Goal: Information Seeking & Learning: Learn about a topic

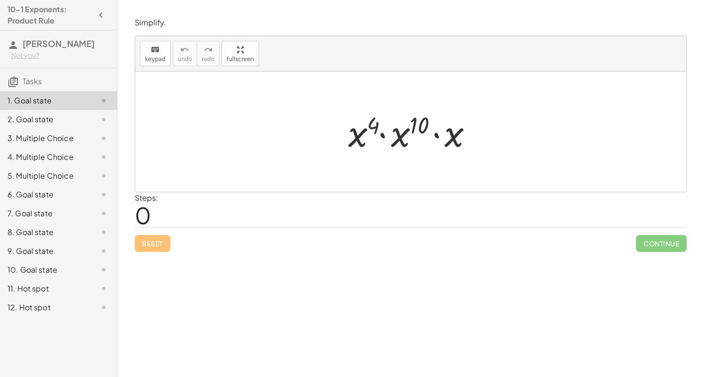
click at [377, 128] on div at bounding box center [414, 132] width 141 height 48
click at [420, 126] on div at bounding box center [414, 132] width 141 height 48
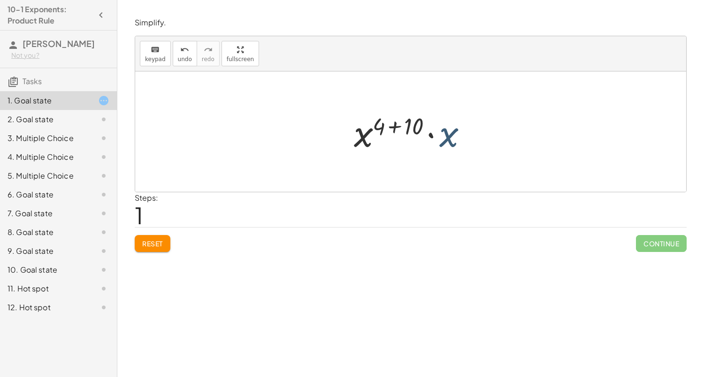
click at [450, 145] on div at bounding box center [414, 132] width 130 height 48
click at [451, 127] on div at bounding box center [414, 131] width 130 height 46
click at [427, 127] on div at bounding box center [414, 131] width 99 height 46
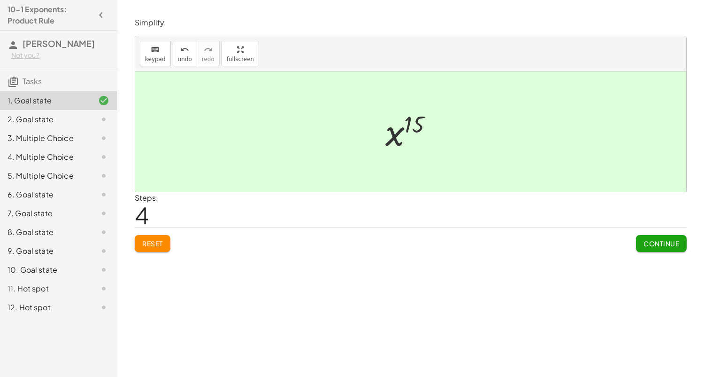
click at [659, 235] on span "Continue" at bounding box center [661, 243] width 51 height 17
click at [655, 245] on span "Continue" at bounding box center [662, 243] width 36 height 8
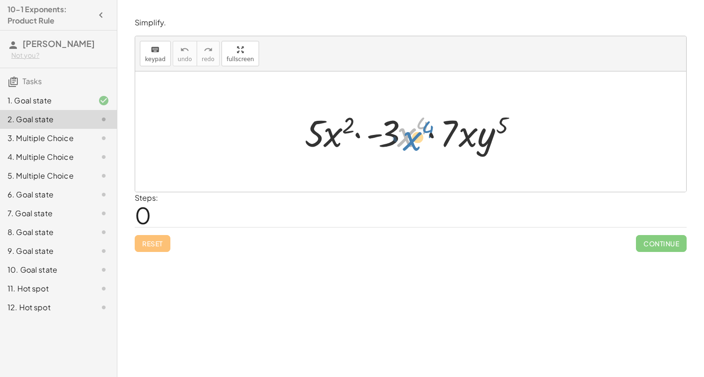
drag, startPoint x: 398, startPoint y: 140, endPoint x: 405, endPoint y: 141, distance: 7.1
click at [405, 141] on div at bounding box center [414, 132] width 229 height 48
drag, startPoint x: 453, startPoint y: 138, endPoint x: 314, endPoint y: 138, distance: 139.5
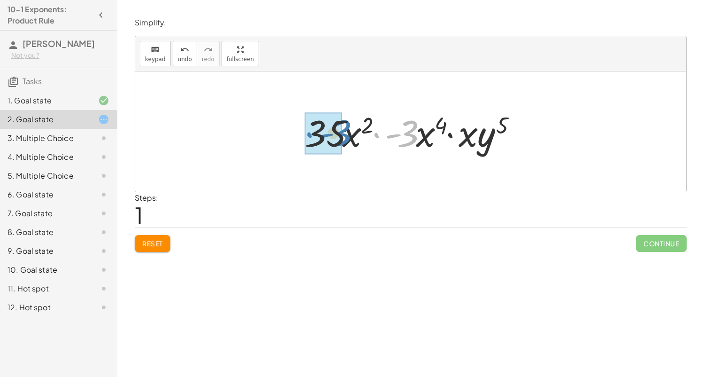
drag, startPoint x: 408, startPoint y: 135, endPoint x: 337, endPoint y: 134, distance: 70.9
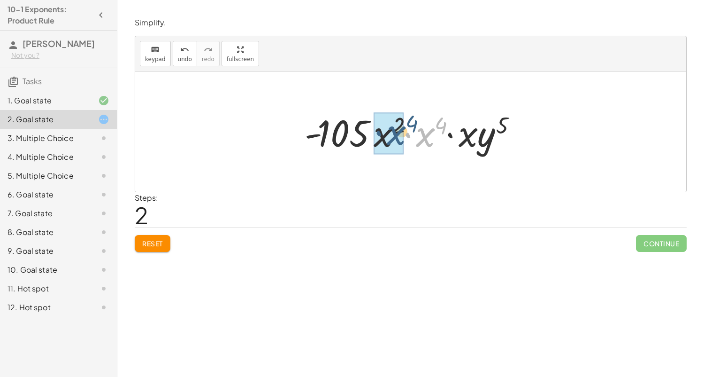
drag, startPoint x: 426, startPoint y: 141, endPoint x: 394, endPoint y: 140, distance: 32.0
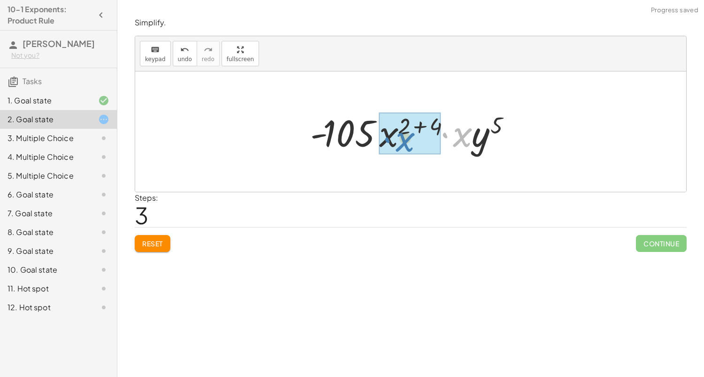
drag, startPoint x: 455, startPoint y: 139, endPoint x: 382, endPoint y: 143, distance: 73.4
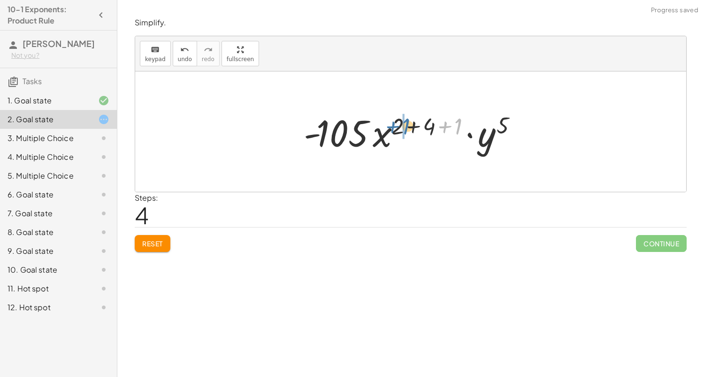
drag, startPoint x: 460, startPoint y: 126, endPoint x: 406, endPoint y: 126, distance: 53.5
click at [406, 126] on div at bounding box center [414, 132] width 230 height 48
drag, startPoint x: 453, startPoint y: 124, endPoint x: 426, endPoint y: 127, distance: 27.4
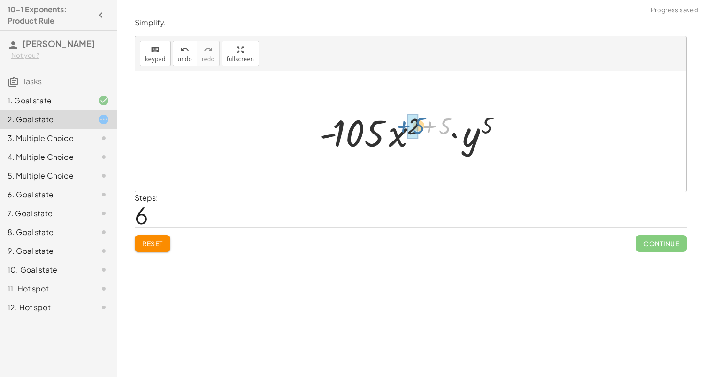
drag, startPoint x: 448, startPoint y: 123, endPoint x: 423, endPoint y: 123, distance: 25.4
click at [423, 123] on div at bounding box center [414, 132] width 199 height 48
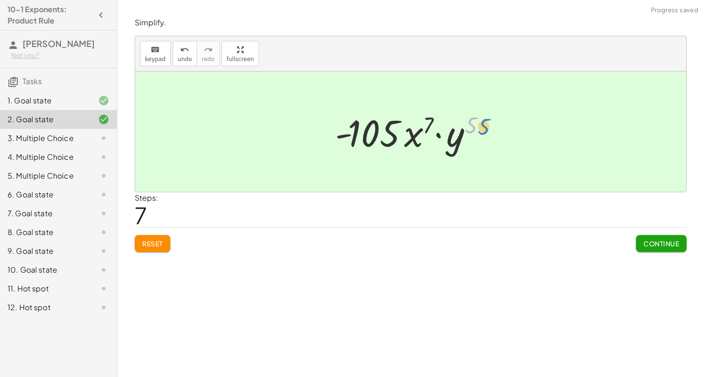
drag, startPoint x: 475, startPoint y: 123, endPoint x: 484, endPoint y: 123, distance: 8.5
click at [484, 123] on div at bounding box center [414, 132] width 167 height 48
click at [664, 245] on span "Continue" at bounding box center [662, 243] width 36 height 8
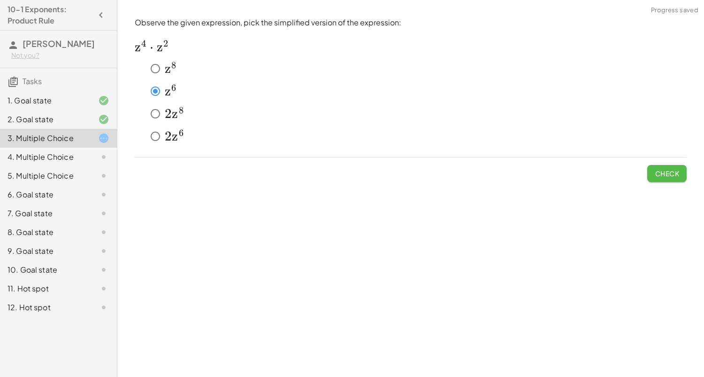
click at [663, 170] on span "Check" at bounding box center [667, 173] width 24 height 8
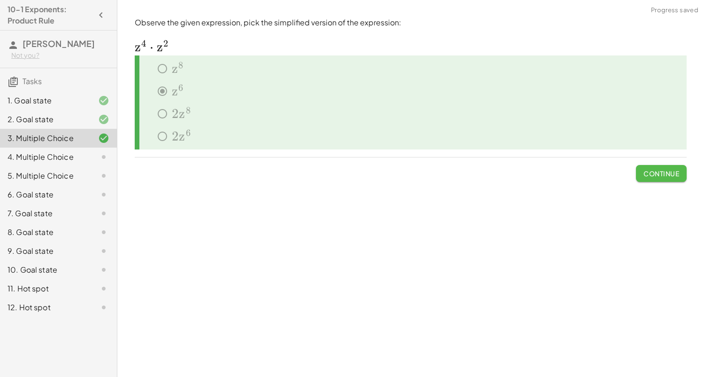
click at [662, 176] on span "Continue" at bounding box center [662, 173] width 36 height 8
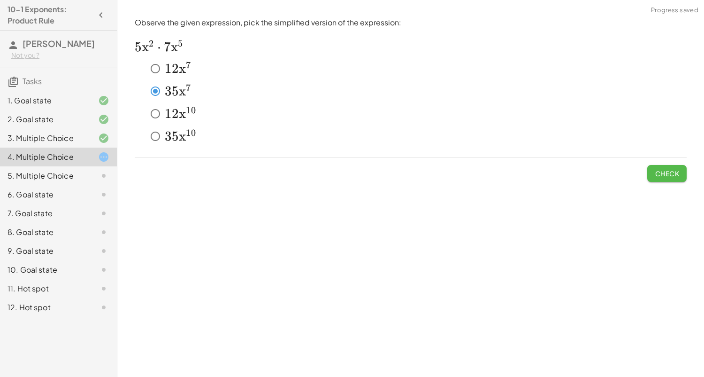
click at [663, 177] on span "Check" at bounding box center [667, 173] width 24 height 8
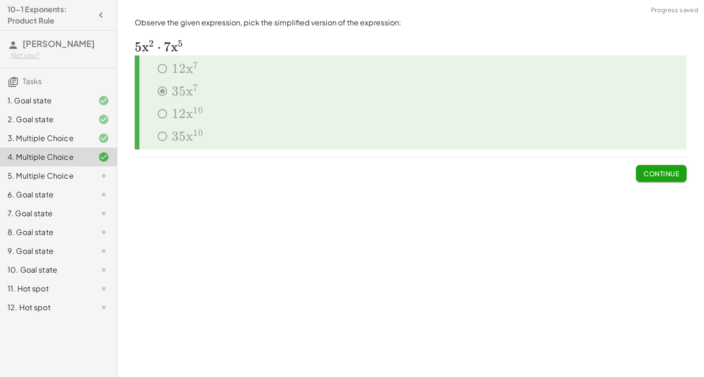
click at [663, 177] on span "Continue" at bounding box center [662, 173] width 36 height 8
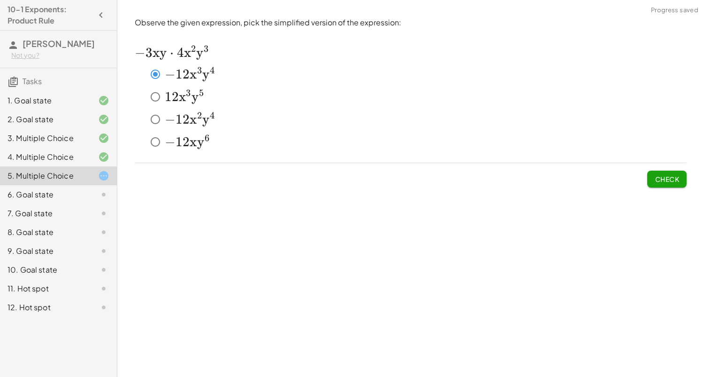
click at [661, 185] on button "Check" at bounding box center [667, 178] width 39 height 17
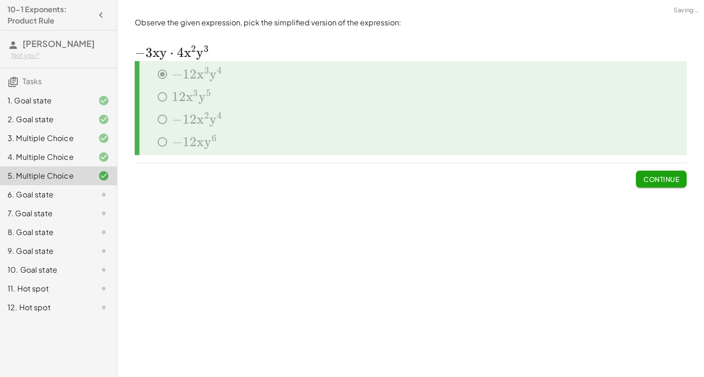
click at [661, 185] on button "Continue" at bounding box center [661, 178] width 51 height 17
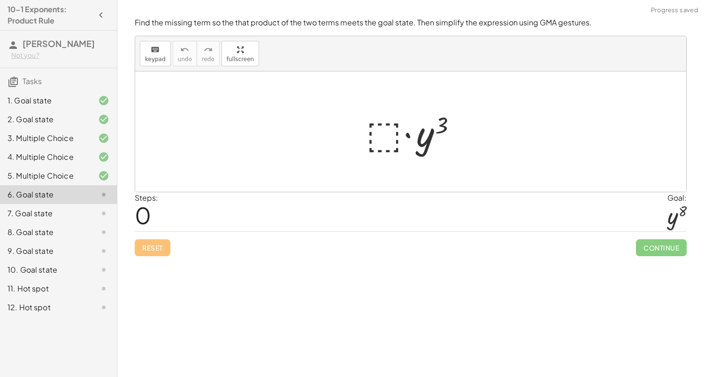
click at [386, 124] on div at bounding box center [415, 132] width 106 height 48
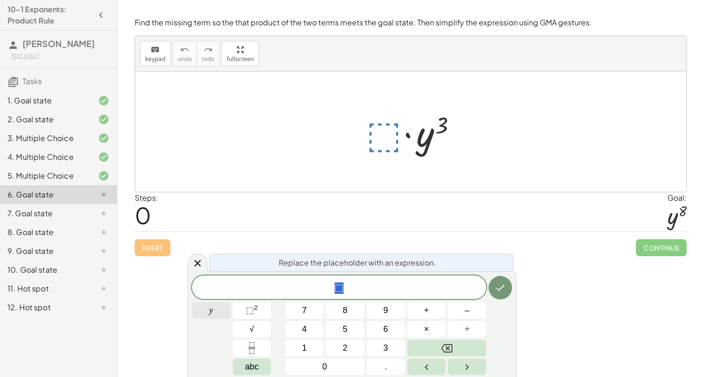
click at [207, 317] on button "y" at bounding box center [211, 310] width 39 height 16
click at [344, 325] on span "5" at bounding box center [345, 329] width 5 height 13
click at [426, 344] on button "Backspace" at bounding box center [447, 348] width 79 height 16
click at [249, 307] on span "⬚" at bounding box center [250, 309] width 8 height 9
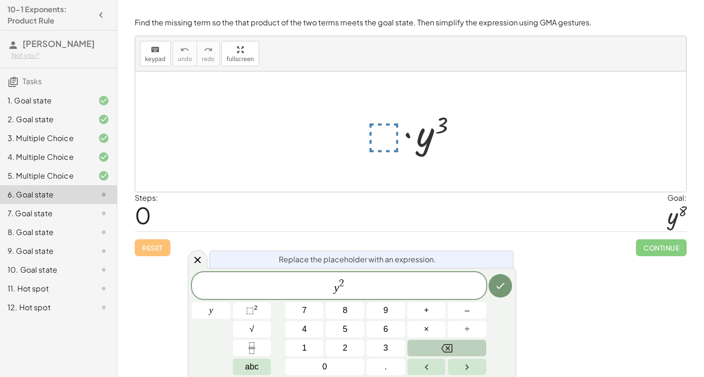
click at [444, 344] on icon "Backspace" at bounding box center [446, 347] width 11 height 11
click at [426, 344] on button "Backspace" at bounding box center [447, 348] width 79 height 16
click at [357, 330] on button "5" at bounding box center [345, 329] width 39 height 16
click at [503, 287] on icon "Done" at bounding box center [500, 285] width 11 height 11
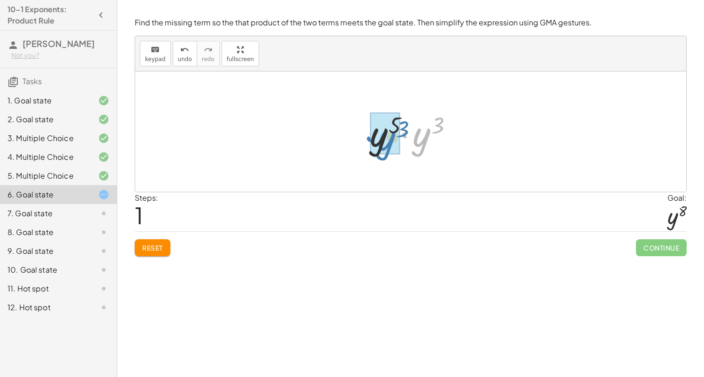
drag, startPoint x: 426, startPoint y: 133, endPoint x: 392, endPoint y: 137, distance: 34.0
drag, startPoint x: 437, startPoint y: 121, endPoint x: 406, endPoint y: 123, distance: 30.6
click at [406, 123] on div at bounding box center [414, 131] width 87 height 46
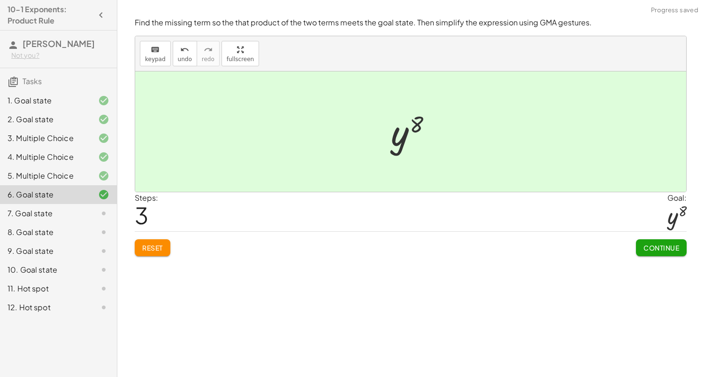
click at [652, 243] on span "Continue" at bounding box center [662, 247] width 36 height 8
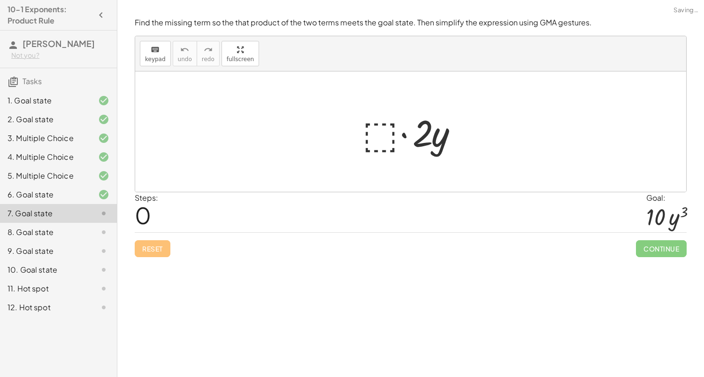
click at [385, 143] on div at bounding box center [415, 132] width 114 height 48
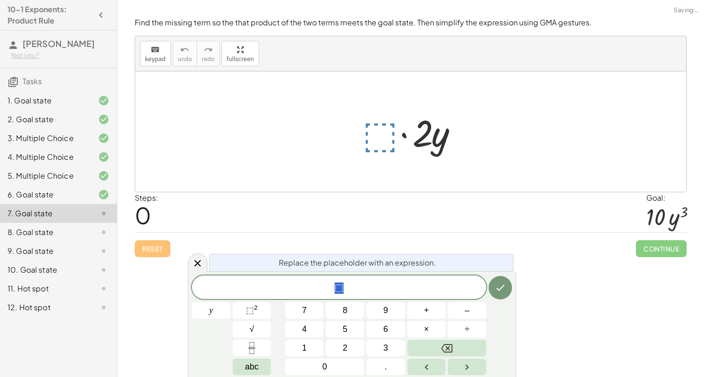
click at [385, 143] on div at bounding box center [415, 132] width 114 height 48
click at [349, 313] on button "8" at bounding box center [345, 310] width 39 height 16
click at [209, 310] on span "y" at bounding box center [211, 310] width 4 height 13
click at [253, 315] on span "⬚" at bounding box center [250, 309] width 8 height 9
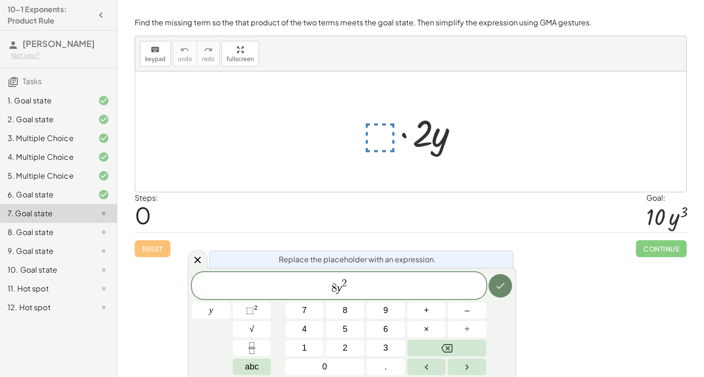
click at [503, 286] on icon "Done" at bounding box center [500, 285] width 11 height 11
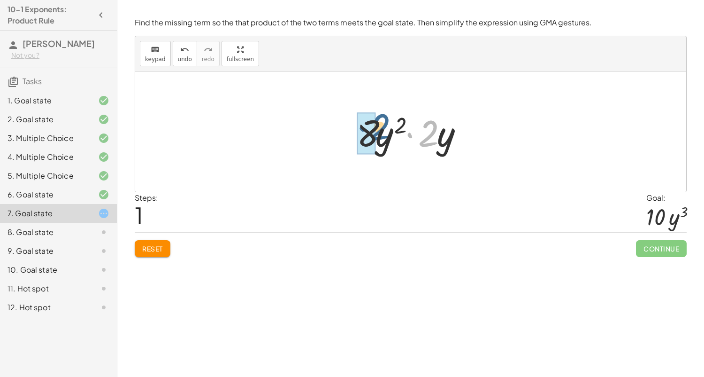
drag, startPoint x: 429, startPoint y: 145, endPoint x: 375, endPoint y: 139, distance: 54.3
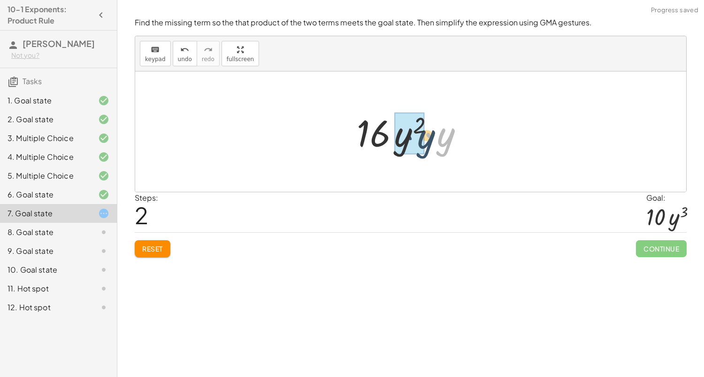
drag, startPoint x: 456, startPoint y: 143, endPoint x: 405, endPoint y: 153, distance: 51.1
click at [404, 132] on div at bounding box center [414, 132] width 93 height 48
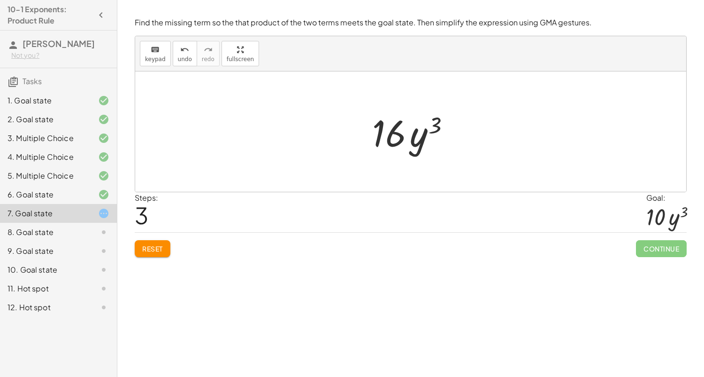
click at [156, 244] on span "Reset" at bounding box center [152, 248] width 21 height 8
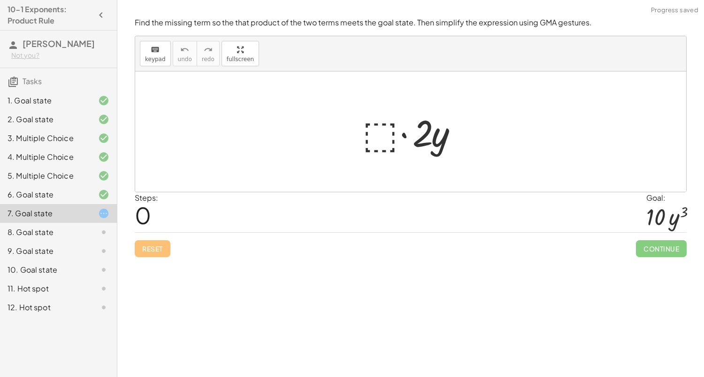
click at [381, 126] on div at bounding box center [415, 132] width 114 height 48
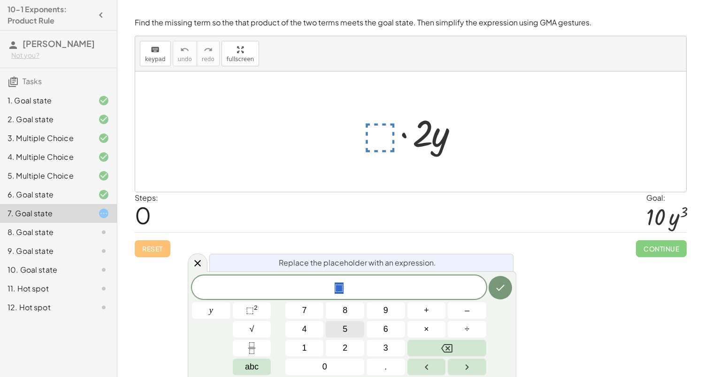
click at [341, 328] on button "5" at bounding box center [345, 329] width 39 height 16
click at [217, 311] on button "y" at bounding box center [211, 310] width 39 height 16
click at [250, 307] on span "⬚" at bounding box center [250, 309] width 8 height 9
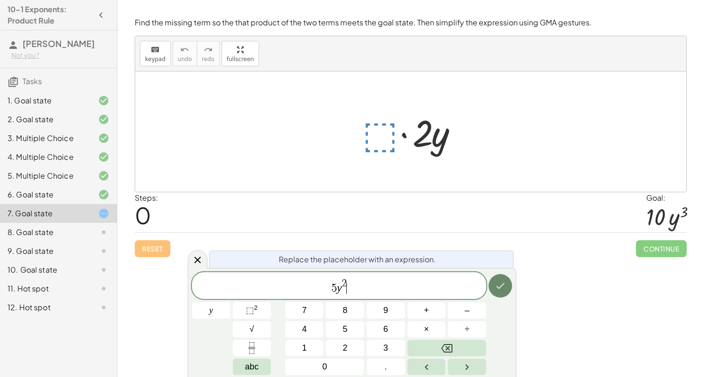
click at [489, 285] on button "Done" at bounding box center [500, 285] width 23 height 23
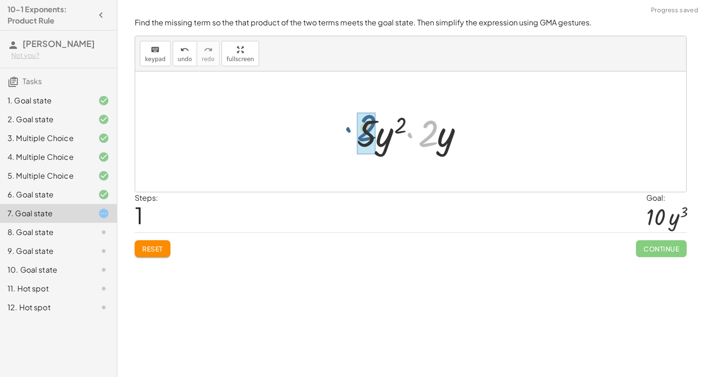
drag, startPoint x: 432, startPoint y: 144, endPoint x: 370, endPoint y: 138, distance: 62.7
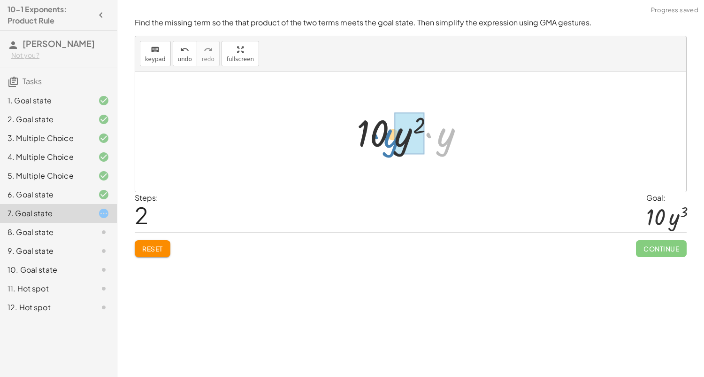
drag, startPoint x: 450, startPoint y: 139, endPoint x: 396, endPoint y: 140, distance: 53.6
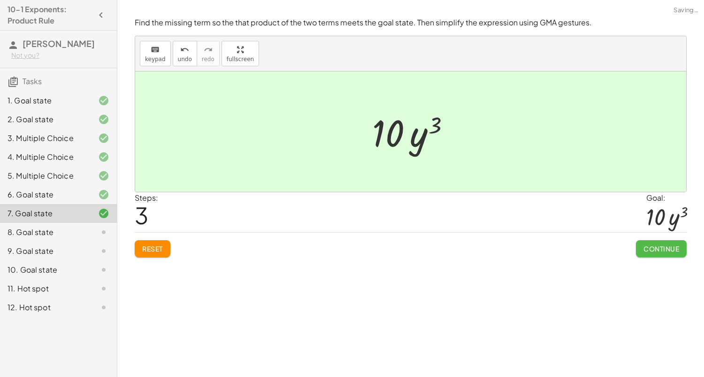
click at [647, 255] on button "Continue" at bounding box center [661, 248] width 51 height 17
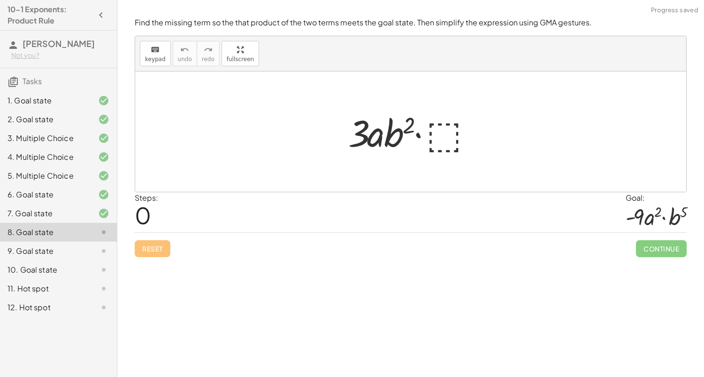
click at [455, 136] on div at bounding box center [414, 132] width 141 height 48
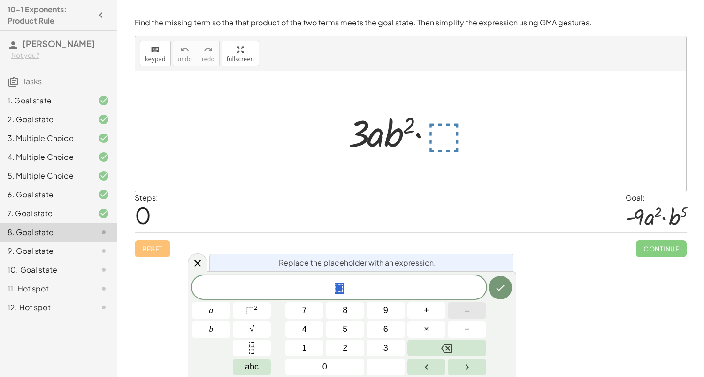
click at [457, 312] on button "–" at bounding box center [467, 310] width 39 height 16
click at [390, 344] on button "3" at bounding box center [386, 348] width 39 height 16
click at [220, 314] on button "a" at bounding box center [211, 310] width 39 height 16
click at [219, 332] on button "b" at bounding box center [211, 329] width 39 height 16
click at [392, 348] on button "3" at bounding box center [386, 348] width 39 height 16
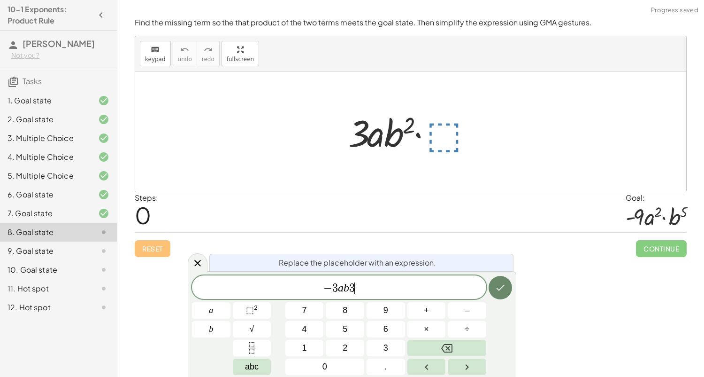
click at [497, 294] on button "Done" at bounding box center [500, 287] width 23 height 23
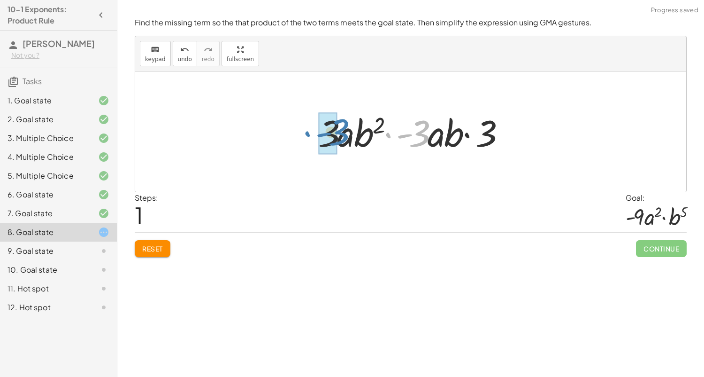
drag, startPoint x: 422, startPoint y: 140, endPoint x: 341, endPoint y: 139, distance: 80.8
click at [341, 139] on div at bounding box center [415, 132] width 202 height 48
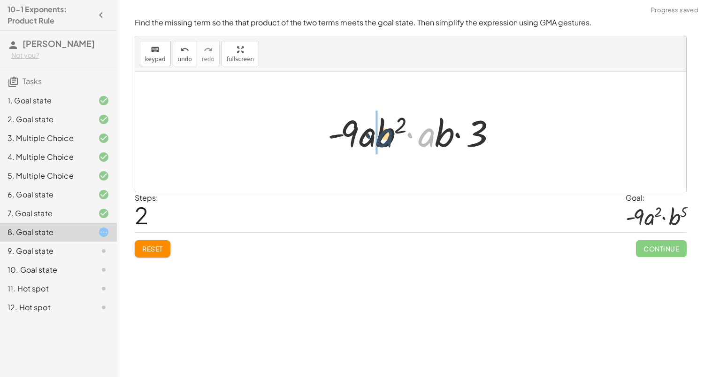
drag, startPoint x: 425, startPoint y: 140, endPoint x: 370, endPoint y: 140, distance: 54.5
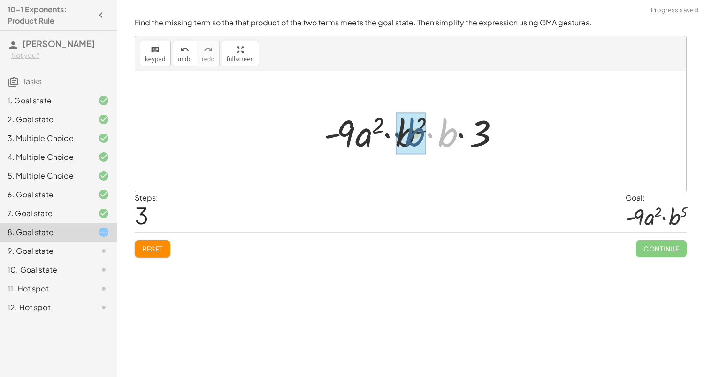
drag, startPoint x: 447, startPoint y: 135, endPoint x: 413, endPoint y: 134, distance: 33.8
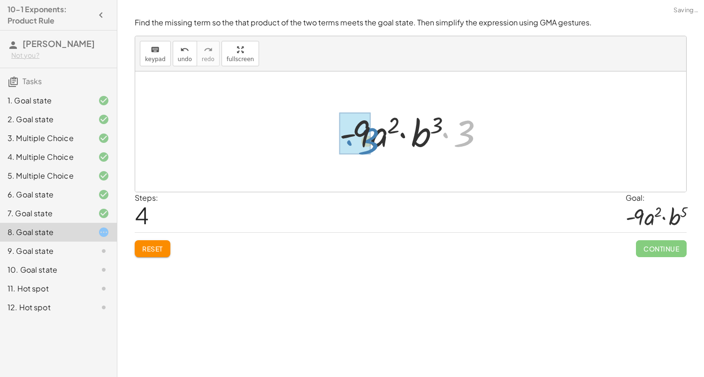
drag, startPoint x: 468, startPoint y: 137, endPoint x: 371, endPoint y: 145, distance: 97.0
click at [371, 145] on div at bounding box center [414, 132] width 159 height 48
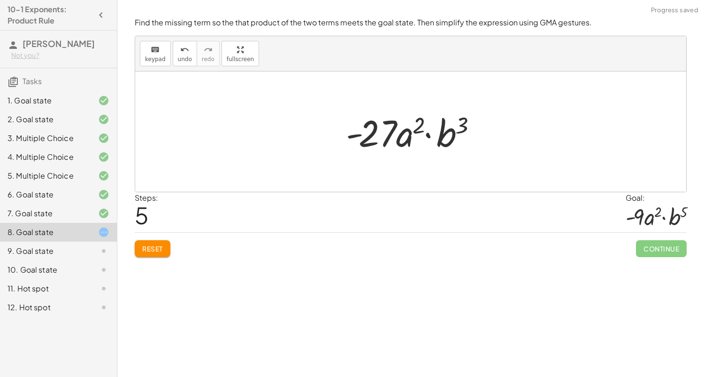
click at [378, 135] on div at bounding box center [414, 132] width 147 height 48
click at [158, 248] on span "Reset" at bounding box center [152, 248] width 21 height 8
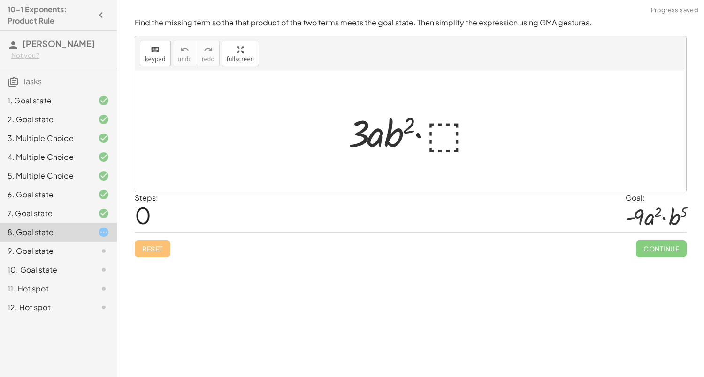
click at [459, 136] on div at bounding box center [414, 132] width 141 height 48
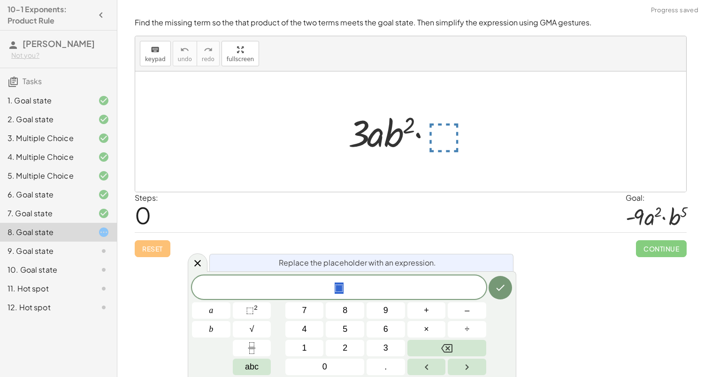
click at [449, 139] on div at bounding box center [414, 132] width 141 height 48
click at [457, 309] on button "–" at bounding box center [467, 310] width 39 height 16
click at [389, 345] on button "3" at bounding box center [386, 348] width 39 height 16
click at [216, 314] on button "a" at bounding box center [211, 310] width 39 height 16
click at [214, 333] on button "b" at bounding box center [211, 329] width 39 height 16
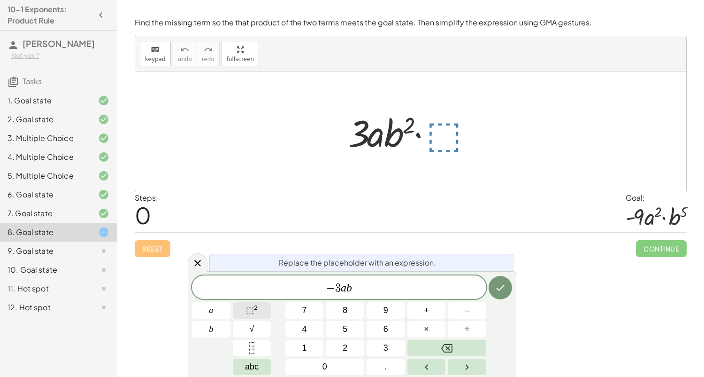
click at [250, 310] on span "⬚" at bounding box center [250, 309] width 8 height 9
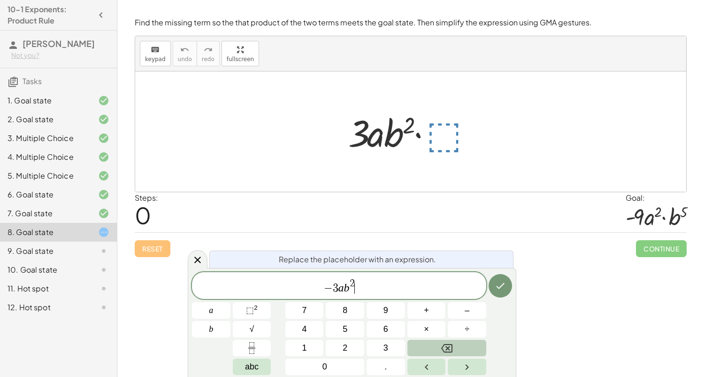
click at [464, 349] on button "Backspace" at bounding box center [447, 348] width 79 height 16
click at [375, 342] on button "3" at bounding box center [386, 348] width 39 height 16
click at [500, 290] on icon "Done" at bounding box center [500, 285] width 11 height 11
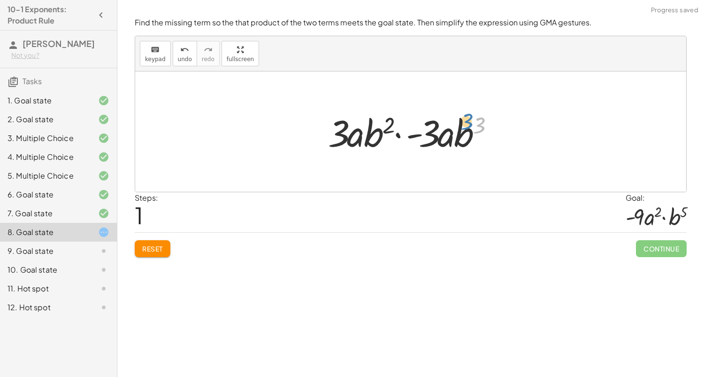
drag, startPoint x: 474, startPoint y: 133, endPoint x: 494, endPoint y: 125, distance: 21.3
click at [494, 125] on div at bounding box center [415, 132] width 182 height 48
drag, startPoint x: 434, startPoint y: 139, endPoint x: 355, endPoint y: 139, distance: 79.4
click at [355, 139] on div at bounding box center [415, 132] width 182 height 48
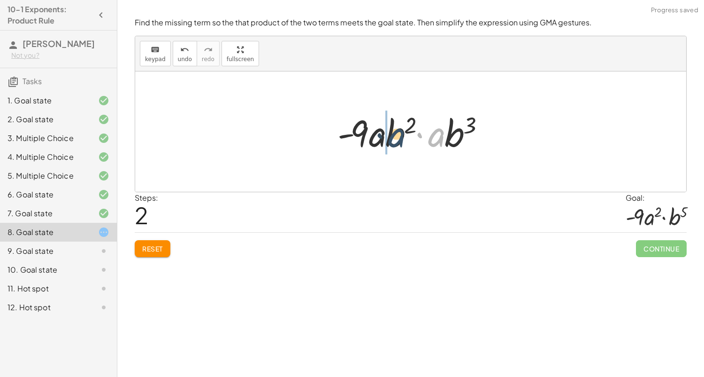
drag, startPoint x: 434, startPoint y: 145, endPoint x: 381, endPoint y: 145, distance: 53.1
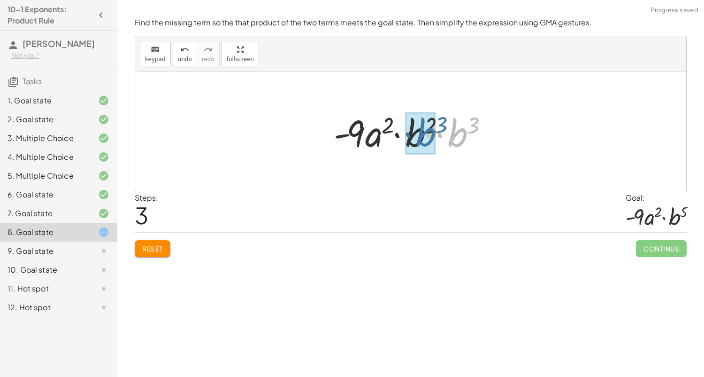
drag, startPoint x: 437, startPoint y: 136, endPoint x: 419, endPoint y: 137, distance: 17.4
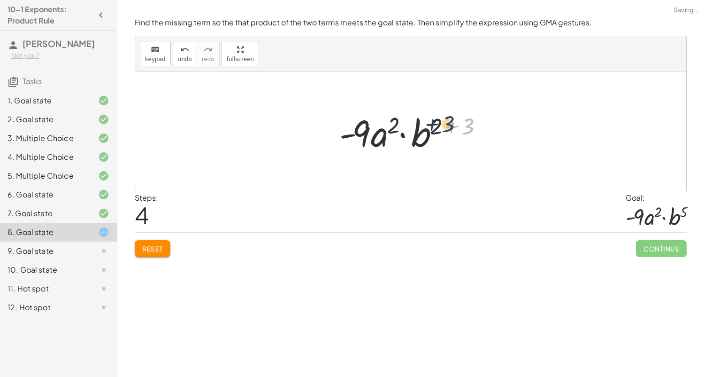
drag, startPoint x: 467, startPoint y: 123, endPoint x: 446, endPoint y: 121, distance: 21.3
click at [446, 121] on div at bounding box center [414, 132] width 159 height 48
drag, startPoint x: 472, startPoint y: 130, endPoint x: 435, endPoint y: 132, distance: 36.2
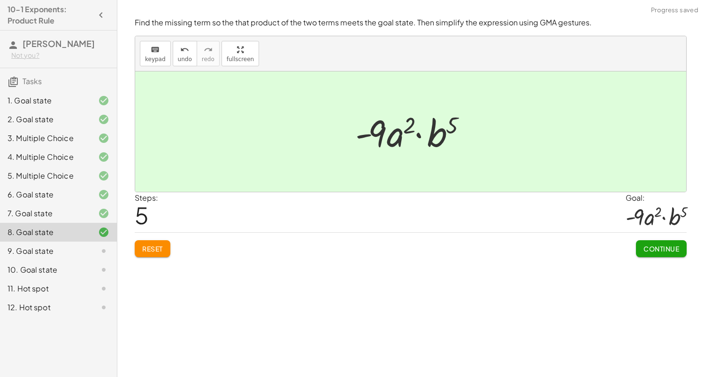
click at [666, 246] on span "Continue" at bounding box center [662, 248] width 36 height 8
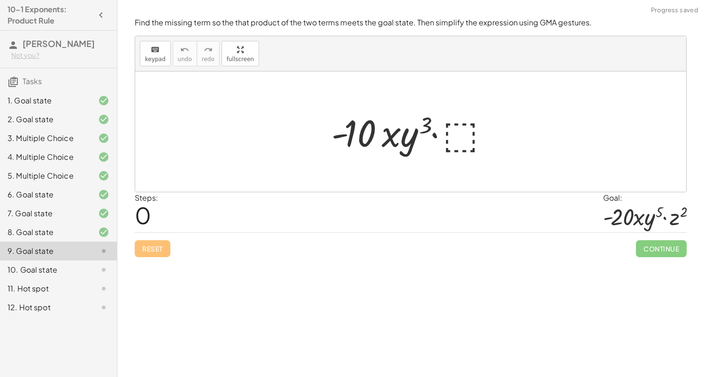
click at [462, 129] on div at bounding box center [414, 132] width 175 height 48
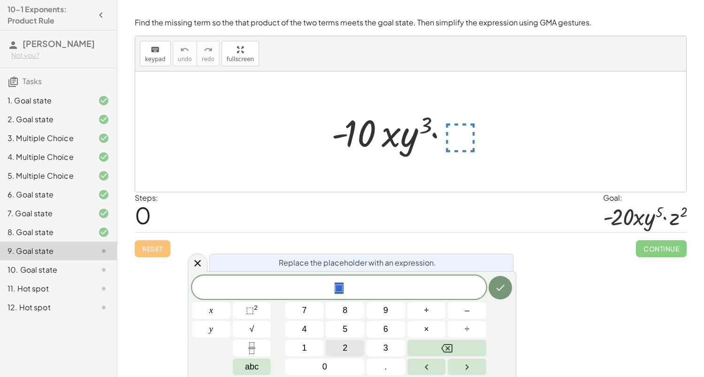
click at [353, 347] on button "2" at bounding box center [345, 348] width 39 height 16
click at [217, 335] on button "y" at bounding box center [211, 329] width 39 height 16
click at [259, 311] on button "⬚ 2" at bounding box center [252, 310] width 39 height 16
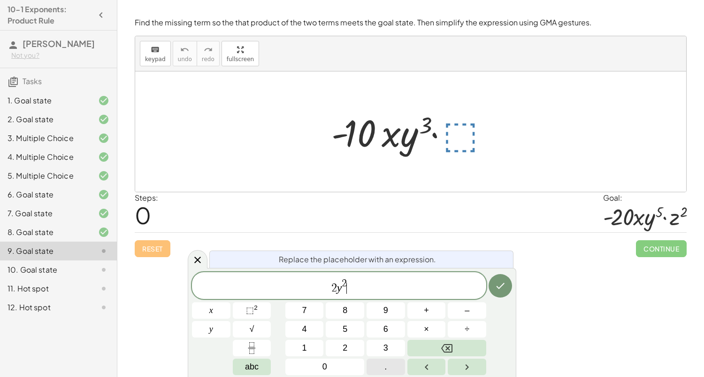
click at [389, 364] on button "." at bounding box center [386, 366] width 39 height 16
click at [439, 347] on button "Backspace" at bounding box center [447, 348] width 79 height 16
click at [433, 331] on button "×" at bounding box center [427, 329] width 39 height 16
click at [248, 364] on span "abc" at bounding box center [252, 366] width 14 height 13
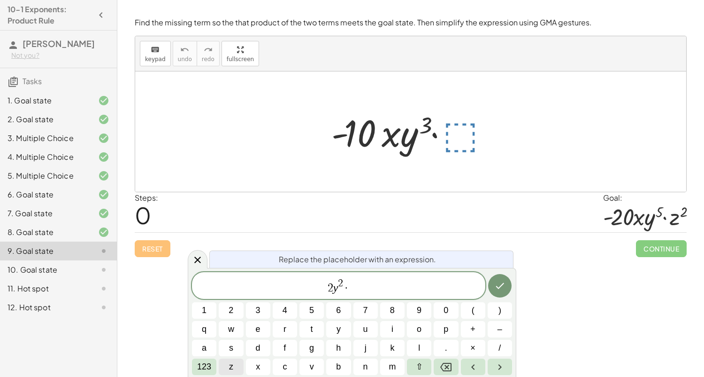
click at [234, 363] on button "z" at bounding box center [231, 366] width 24 height 16
click at [206, 366] on span "123" at bounding box center [204, 366] width 14 height 13
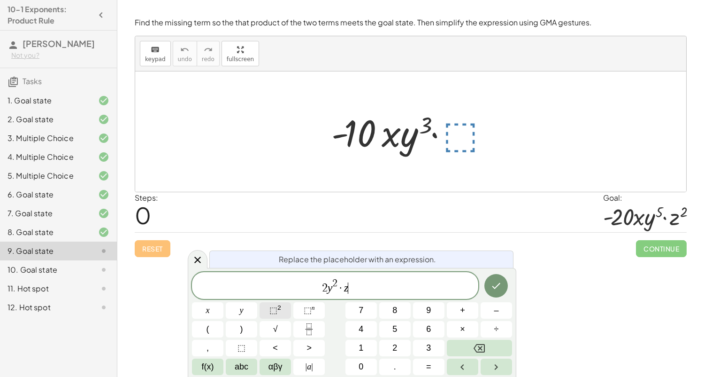
click at [274, 315] on span "⬚ 2" at bounding box center [276, 310] width 12 height 13
click at [497, 289] on icon "Done" at bounding box center [496, 285] width 11 height 11
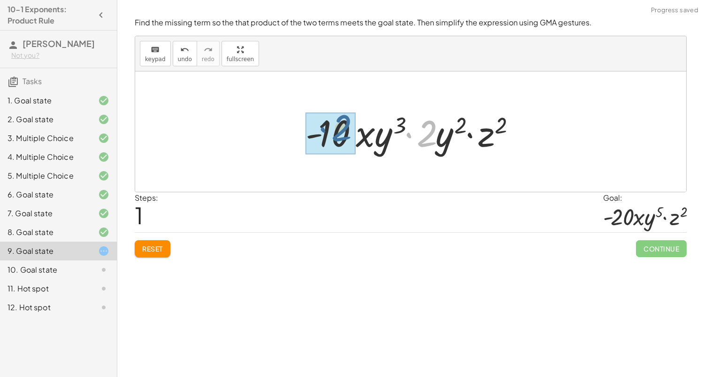
drag, startPoint x: 427, startPoint y: 148, endPoint x: 332, endPoint y: 144, distance: 95.4
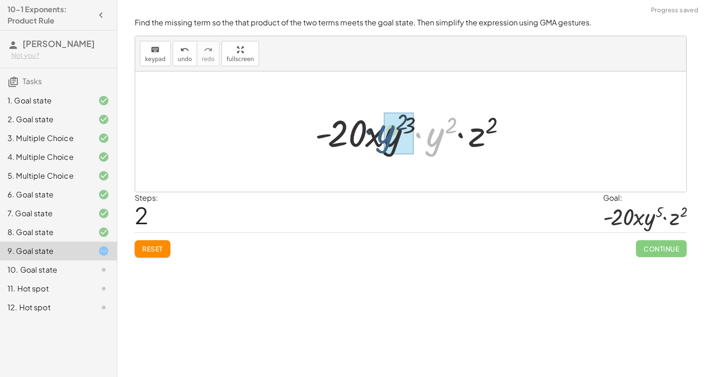
drag, startPoint x: 440, startPoint y: 142, endPoint x: 390, endPoint y: 139, distance: 50.4
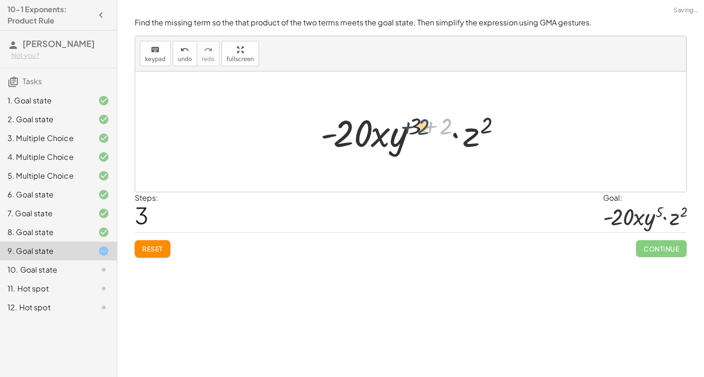
drag, startPoint x: 447, startPoint y: 126, endPoint x: 424, endPoint y: 127, distance: 23.0
click at [424, 127] on div at bounding box center [414, 132] width 197 height 48
drag, startPoint x: 439, startPoint y: 128, endPoint x: 416, endPoint y: 128, distance: 22.5
click at [416, 128] on div at bounding box center [414, 132] width 197 height 48
drag, startPoint x: 442, startPoint y: 130, endPoint x: 415, endPoint y: 128, distance: 27.8
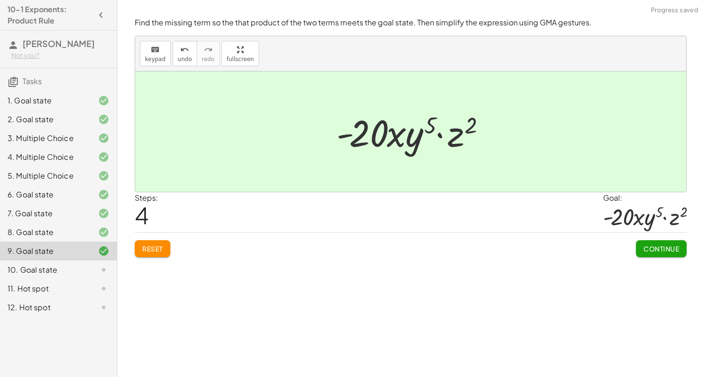
click at [666, 245] on span "Continue" at bounding box center [662, 248] width 36 height 8
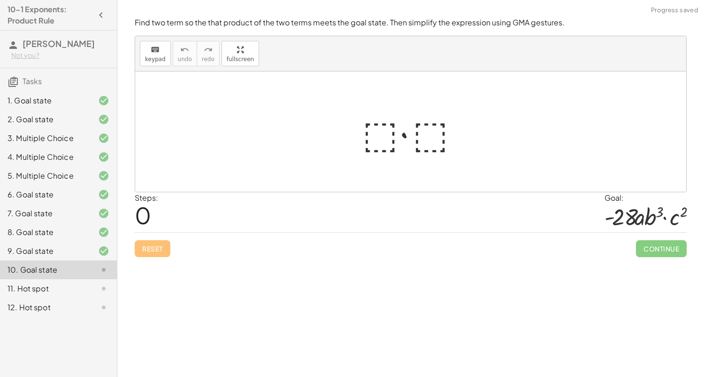
click at [377, 141] on div at bounding box center [415, 132] width 114 height 48
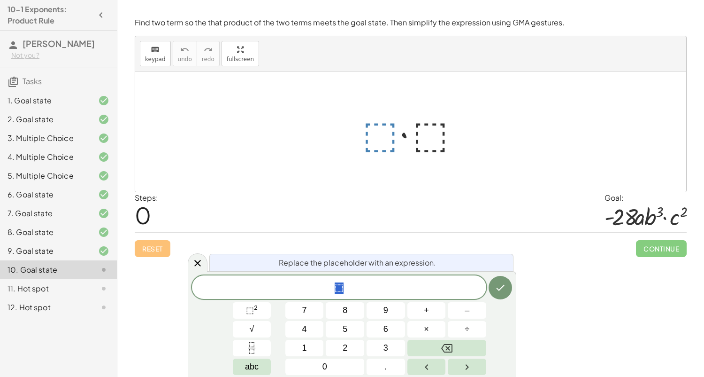
click at [377, 141] on div at bounding box center [415, 132] width 114 height 48
click at [303, 349] on span "1" at bounding box center [304, 347] width 5 height 13
click at [448, 348] on icon "Backspace" at bounding box center [446, 347] width 11 height 11
click at [465, 310] on span "–" at bounding box center [467, 310] width 5 height 13
click at [312, 346] on button "1" at bounding box center [305, 348] width 39 height 16
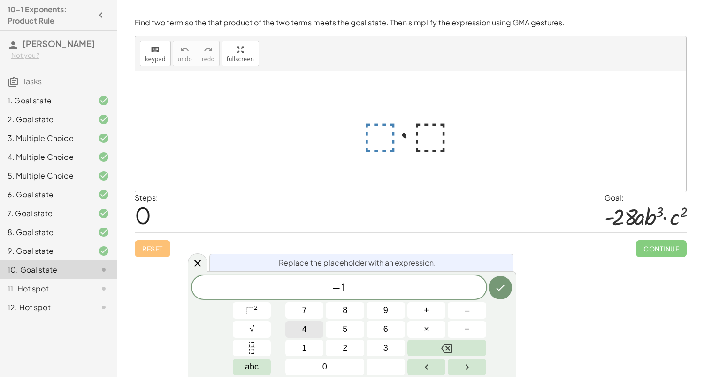
click at [311, 336] on button "4" at bounding box center [305, 329] width 39 height 16
click at [248, 369] on span "abc" at bounding box center [252, 366] width 14 height 13
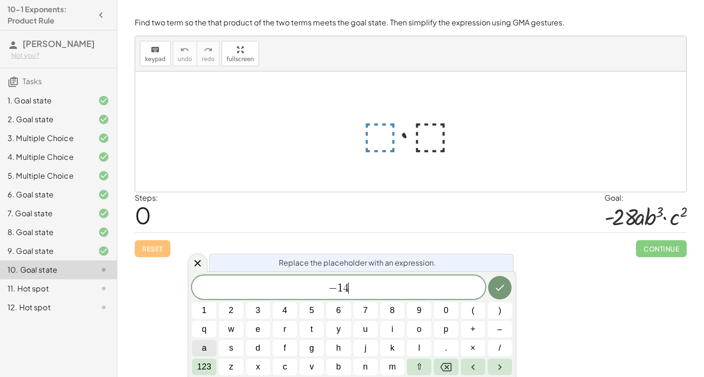
click at [212, 349] on button "a" at bounding box center [204, 348] width 24 height 16
click at [203, 372] on span "123" at bounding box center [204, 366] width 14 height 13
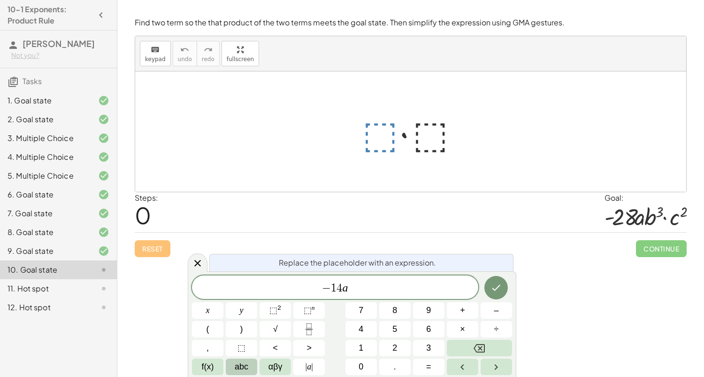
click at [247, 369] on span "abc" at bounding box center [242, 366] width 14 height 13
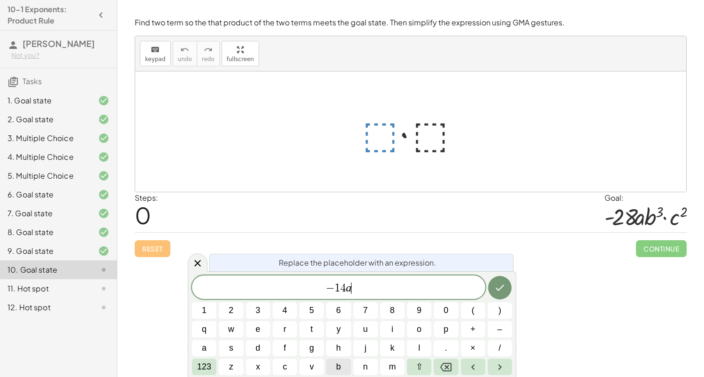
click at [343, 365] on button "b" at bounding box center [338, 366] width 24 height 16
click at [208, 366] on span "123" at bounding box center [204, 366] width 14 height 13
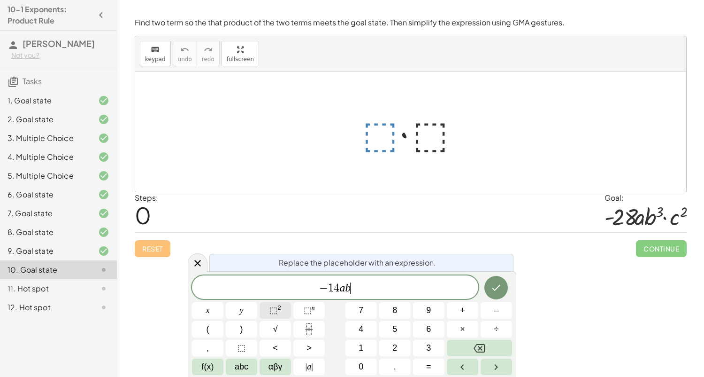
click at [270, 314] on span "⬚" at bounding box center [274, 309] width 8 height 9
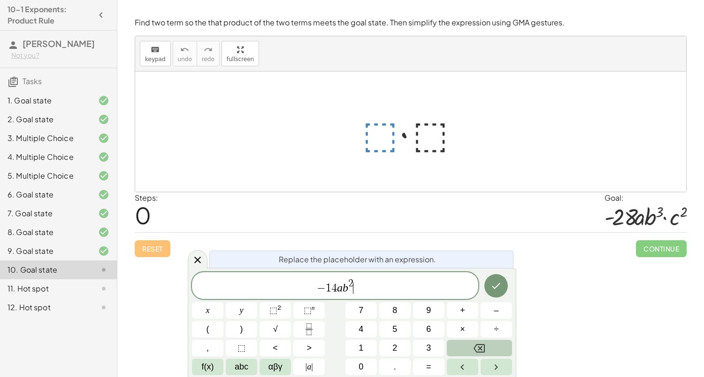
click at [464, 348] on button "Backspace" at bounding box center [479, 348] width 65 height 16
click at [459, 348] on button "Backspace" at bounding box center [479, 348] width 65 height 16
click at [438, 351] on button "3" at bounding box center [428, 348] width 31 height 16
click at [462, 329] on span "×" at bounding box center [462, 329] width 5 height 13
click at [244, 368] on span "abc" at bounding box center [242, 366] width 14 height 13
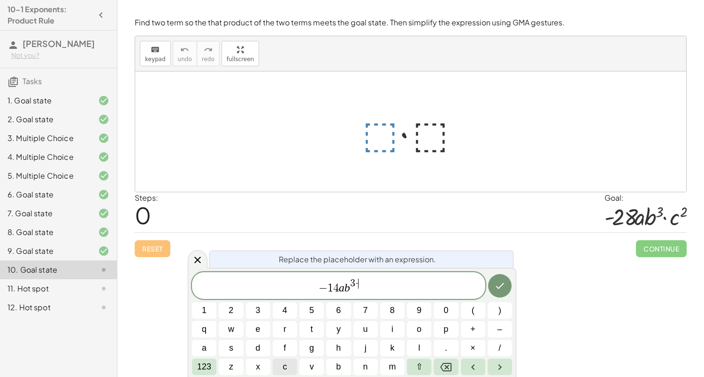
click at [291, 368] on button "c" at bounding box center [285, 366] width 24 height 16
click at [203, 371] on span "123" at bounding box center [204, 366] width 14 height 13
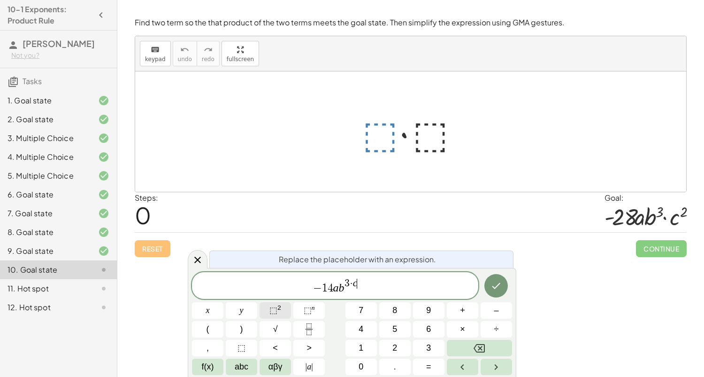
click at [272, 310] on span "⬚" at bounding box center [274, 309] width 8 height 9
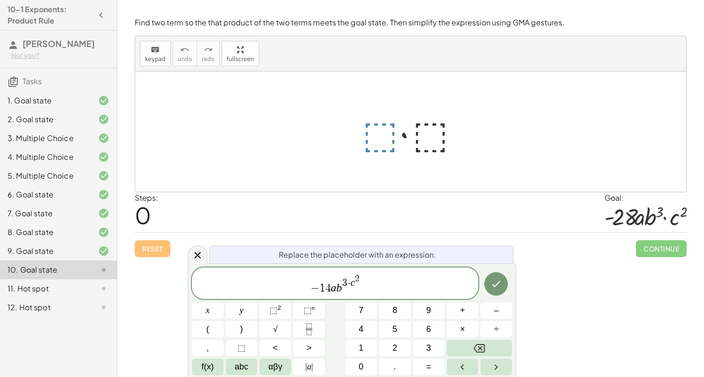
click at [352, 283] on var "c" at bounding box center [353, 282] width 5 height 11
click at [375, 280] on span "− 1 4 a b 3 ​ c 2" at bounding box center [335, 284] width 286 height 22
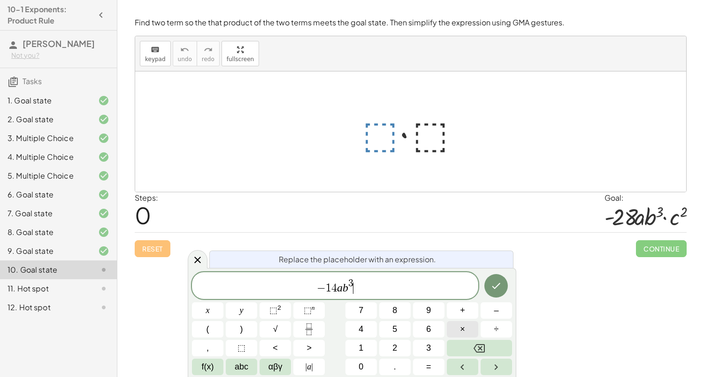
click at [462, 333] on span "×" at bounding box center [462, 329] width 5 height 13
click at [242, 366] on span "abc" at bounding box center [242, 366] width 14 height 13
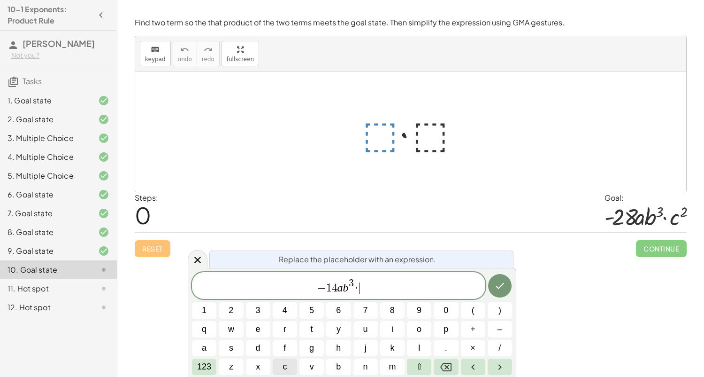
click at [286, 366] on span "c" at bounding box center [285, 366] width 4 height 13
click at [209, 366] on span "123" at bounding box center [204, 366] width 14 height 13
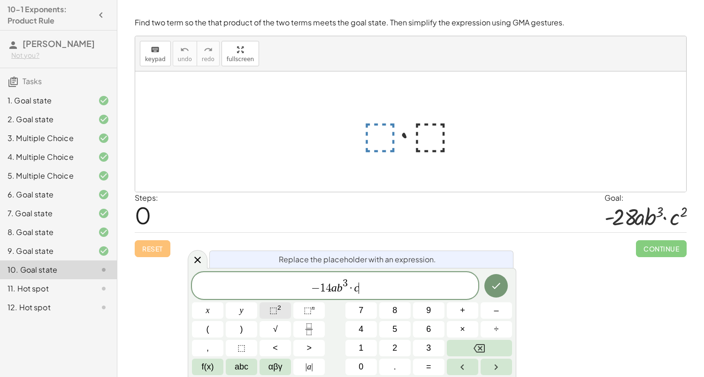
click at [272, 307] on span "⬚" at bounding box center [274, 309] width 8 height 9
click at [497, 287] on icon "Done" at bounding box center [496, 285] width 11 height 11
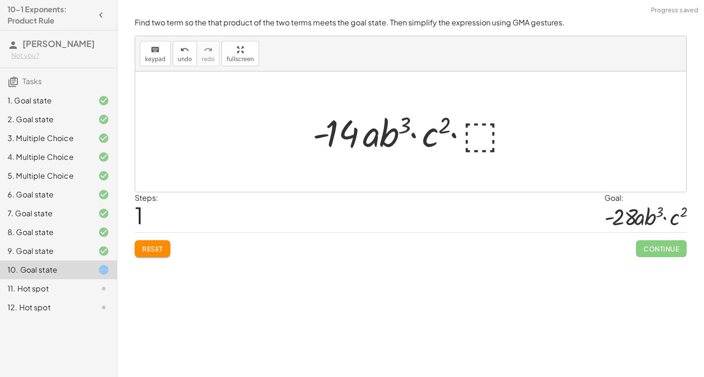
click at [473, 128] on div at bounding box center [414, 132] width 213 height 48
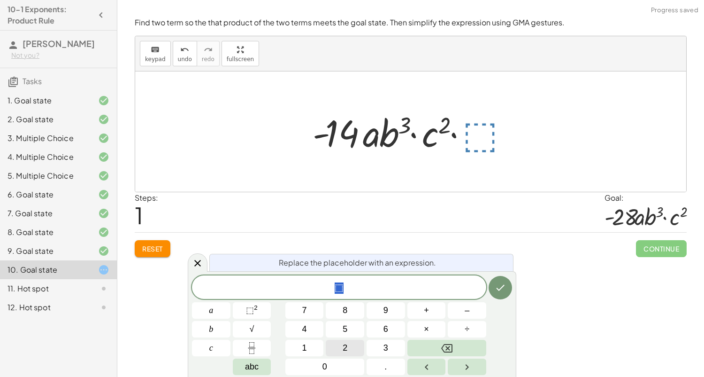
click at [344, 352] on span "2" at bounding box center [345, 347] width 5 height 13
click at [505, 291] on icon "Done" at bounding box center [500, 287] width 11 height 11
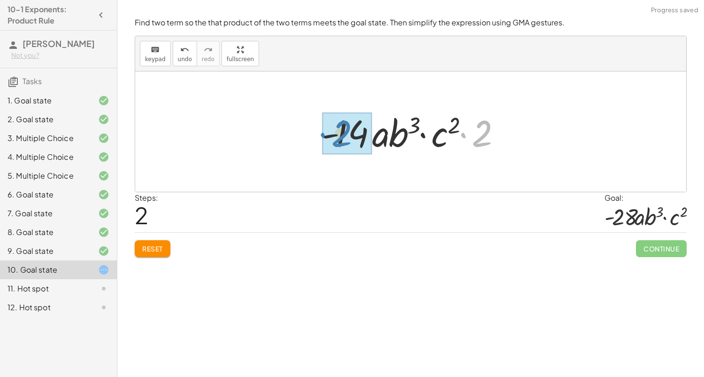
drag, startPoint x: 479, startPoint y: 134, endPoint x: 338, endPoint y: 134, distance: 140.9
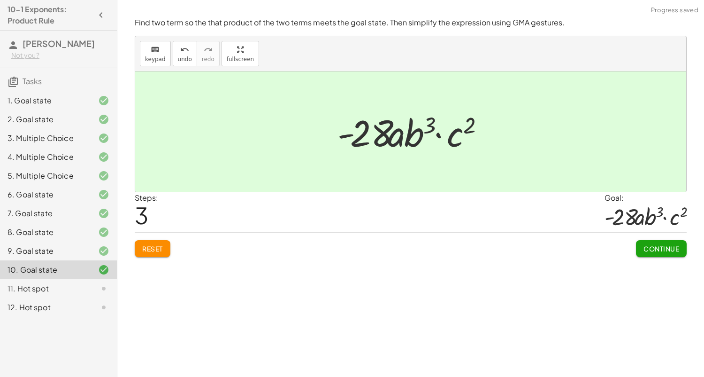
click at [655, 252] on button "Continue" at bounding box center [661, 248] width 51 height 17
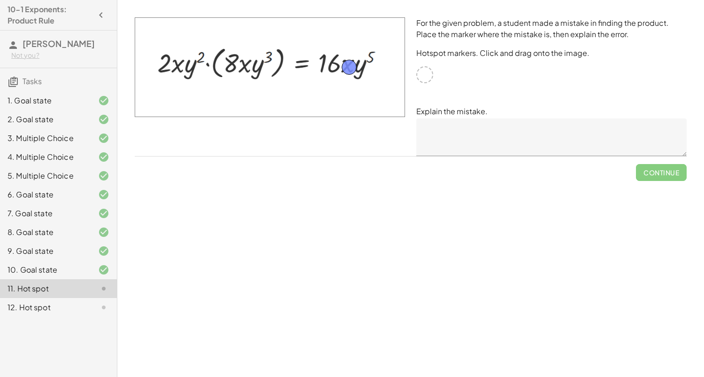
drag, startPoint x: 423, startPoint y: 80, endPoint x: 346, endPoint y: 72, distance: 77.9
click at [472, 136] on textarea at bounding box center [552, 137] width 271 height 38
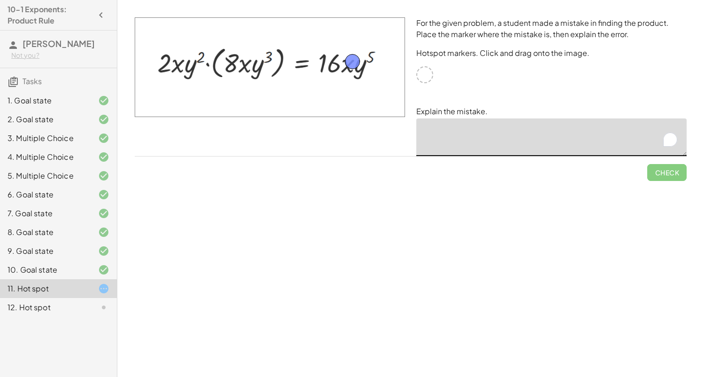
drag, startPoint x: 346, startPoint y: 62, endPoint x: 349, endPoint y: 55, distance: 8.0
drag, startPoint x: 349, startPoint y: 56, endPoint x: 345, endPoint y: 62, distance: 7.4
click at [441, 137] on textarea "To enrich screen reader interactions, please activate Accessibility in Grammarl…" at bounding box center [552, 137] width 271 height 38
click at [667, 174] on span "Check" at bounding box center [667, 172] width 24 height 8
type textarea "**********"
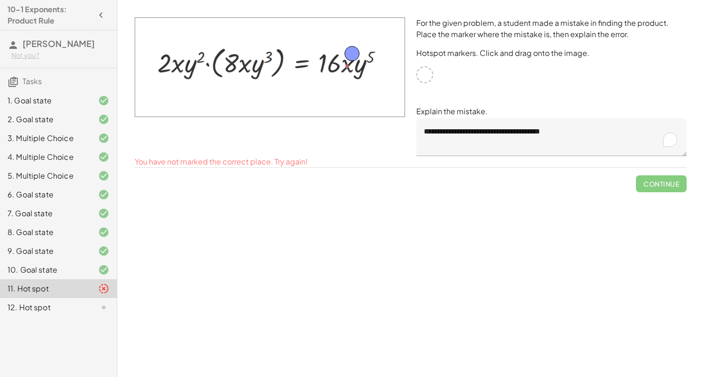
drag, startPoint x: 344, startPoint y: 63, endPoint x: 350, endPoint y: 49, distance: 15.2
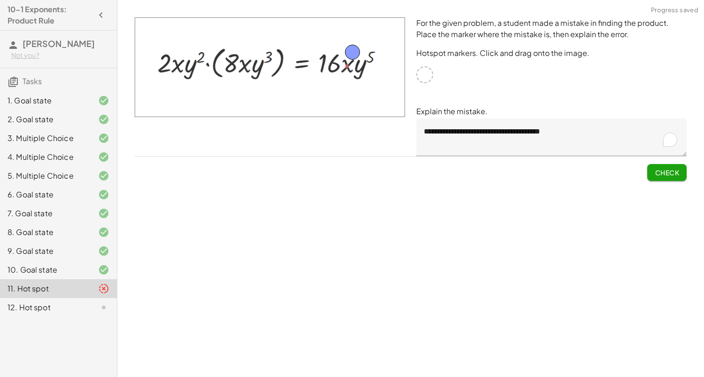
click at [668, 176] on span "Check" at bounding box center [667, 172] width 24 height 8
click at [659, 168] on span "Continue" at bounding box center [662, 172] width 36 height 8
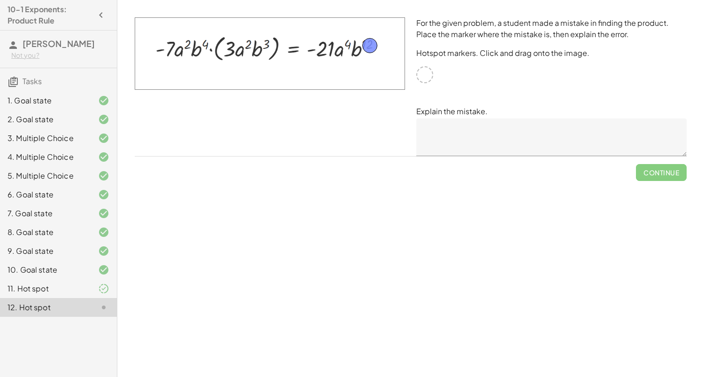
drag, startPoint x: 424, startPoint y: 70, endPoint x: 425, endPoint y: 137, distance: 67.2
click at [426, 137] on textarea at bounding box center [552, 137] width 271 height 38
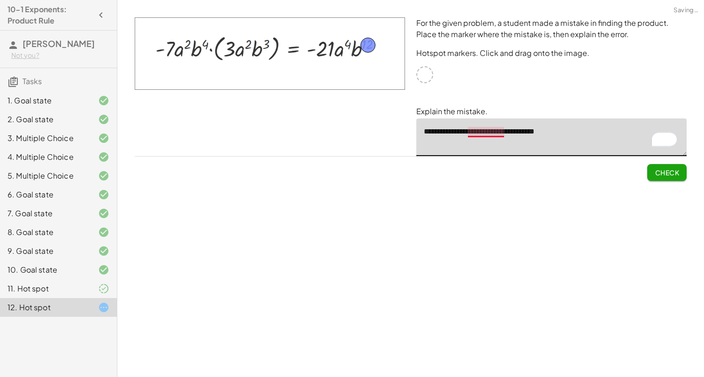
click at [477, 135] on textarea "**********" at bounding box center [552, 137] width 271 height 38
click at [485, 134] on textarea "**********" at bounding box center [552, 137] width 271 height 38
click at [547, 130] on textarea "**********" at bounding box center [552, 137] width 271 height 38
click at [558, 149] on textarea "**********" at bounding box center [552, 137] width 271 height 38
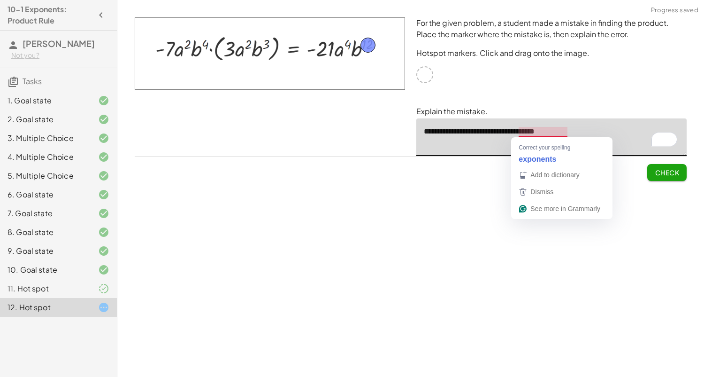
click at [568, 132] on textarea "**********" at bounding box center [552, 137] width 271 height 38
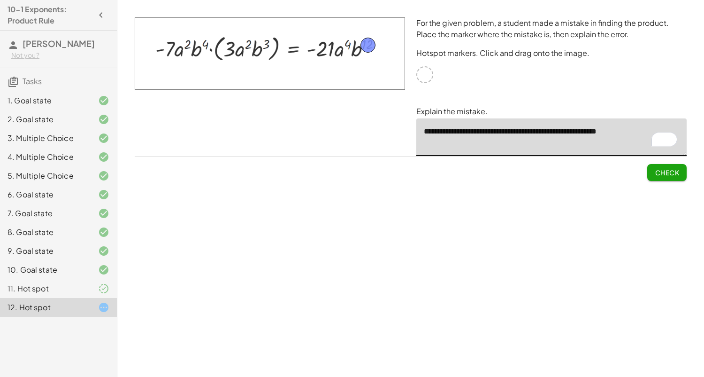
type textarea "**********"
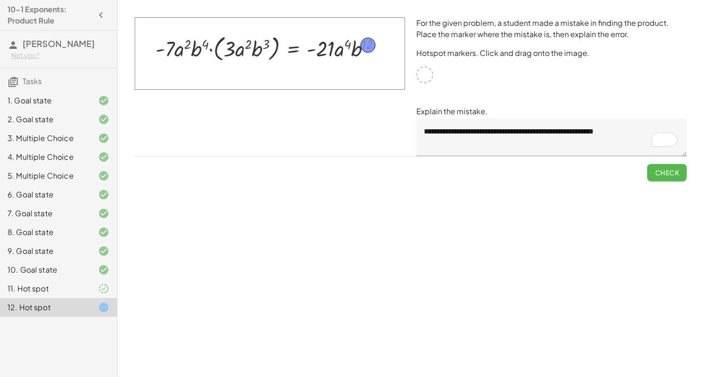
click at [672, 175] on span "Check" at bounding box center [667, 172] width 24 height 8
click at [672, 175] on span "Continue" at bounding box center [662, 172] width 36 height 8
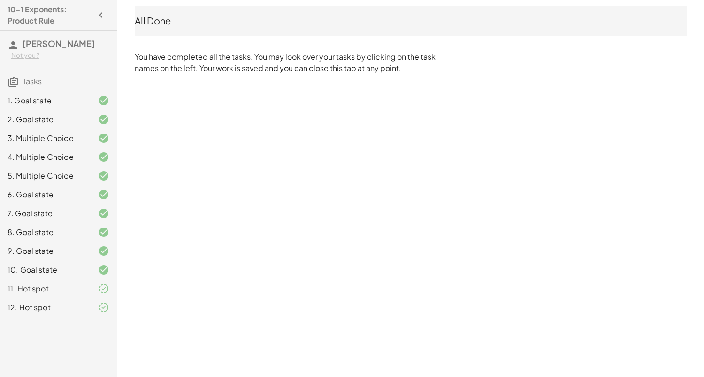
click at [10, 80] on icon at bounding box center [13, 81] width 11 height 11
click at [0, 0] on div "10-1 Exponents: Product Rule [PERSON_NAME] Not you? Tasks 1. Goal state 2. Goal…" at bounding box center [0, 0] width 0 height 0
click at [33, 129] on div "1. Goal state" at bounding box center [58, 138] width 117 height 19
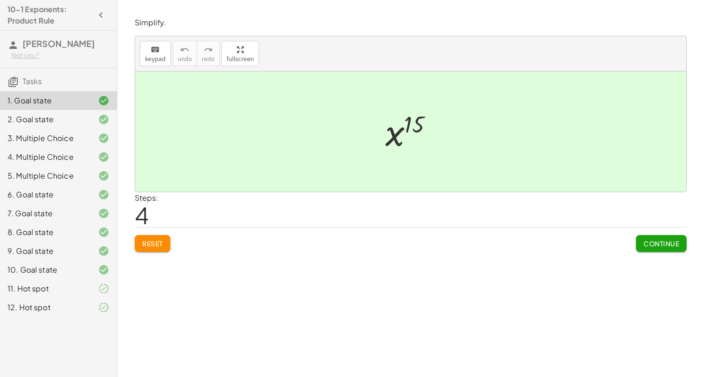
click at [158, 237] on button "Reset" at bounding box center [153, 243] width 36 height 17
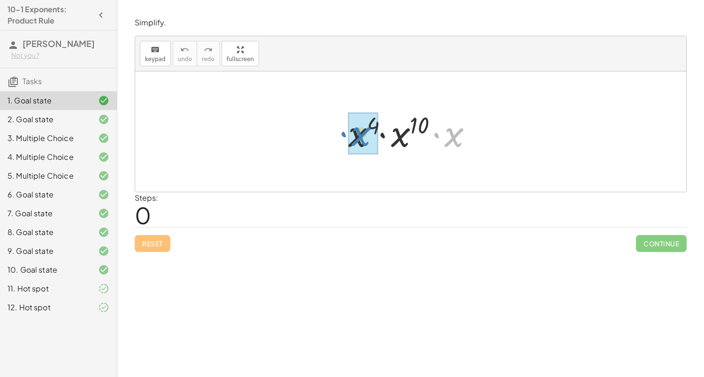
drag, startPoint x: 448, startPoint y: 142, endPoint x: 355, endPoint y: 141, distance: 93.0
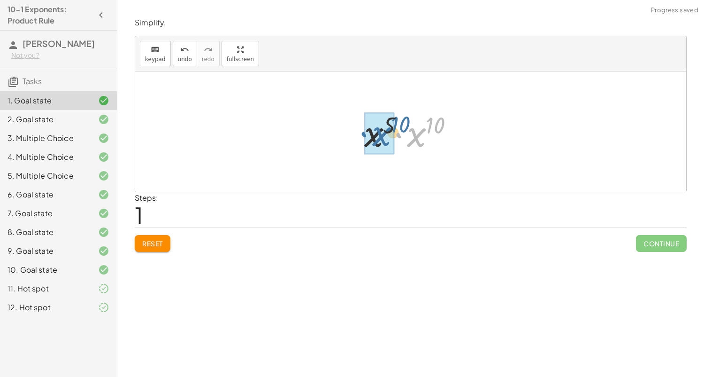
drag, startPoint x: 418, startPoint y: 140, endPoint x: 383, endPoint y: 139, distance: 34.8
drag, startPoint x: 430, startPoint y: 129, endPoint x: 400, endPoint y: 125, distance: 30.8
click at [400, 125] on div at bounding box center [414, 131] width 99 height 46
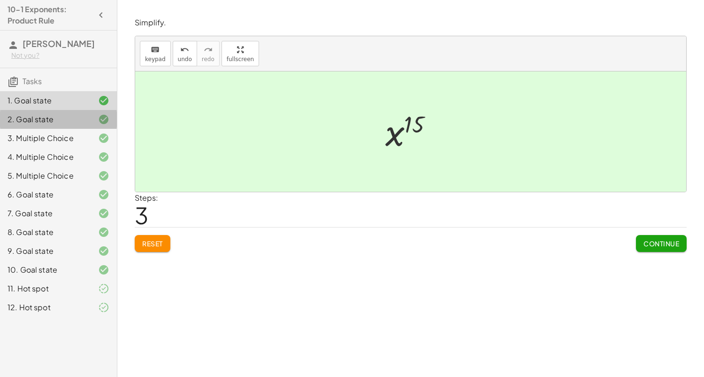
click at [57, 114] on div "2. Goal state" at bounding box center [46, 119] width 76 height 11
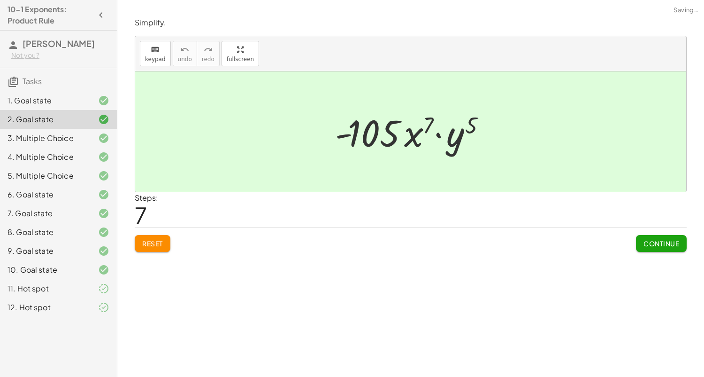
click at [60, 117] on div "2. Goal state" at bounding box center [46, 119] width 76 height 11
click at [71, 140] on div "3. Multiple Choice" at bounding box center [46, 137] width 76 height 11
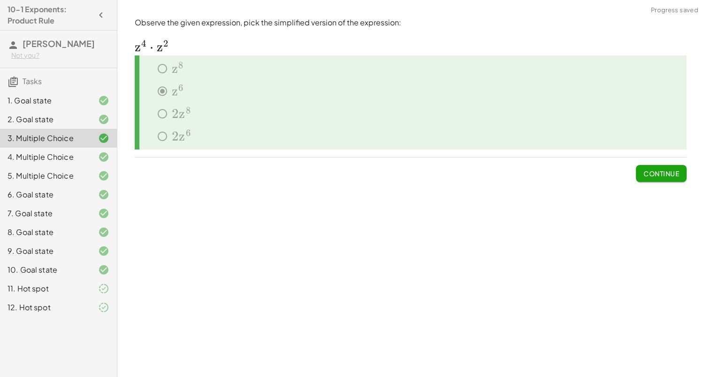
click at [65, 159] on div "4. Multiple Choice" at bounding box center [46, 156] width 76 height 11
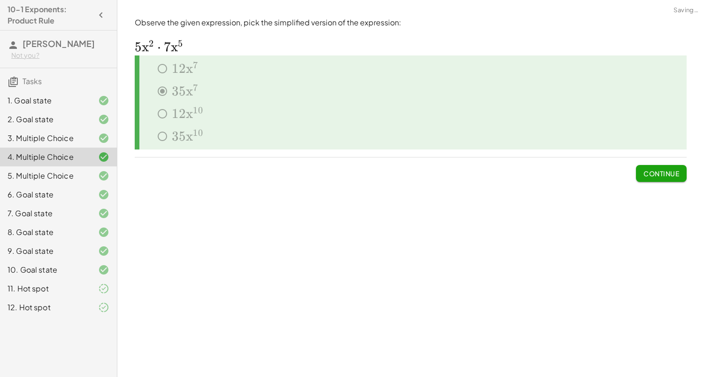
click at [66, 204] on div "5. Multiple Choice" at bounding box center [58, 213] width 117 height 19
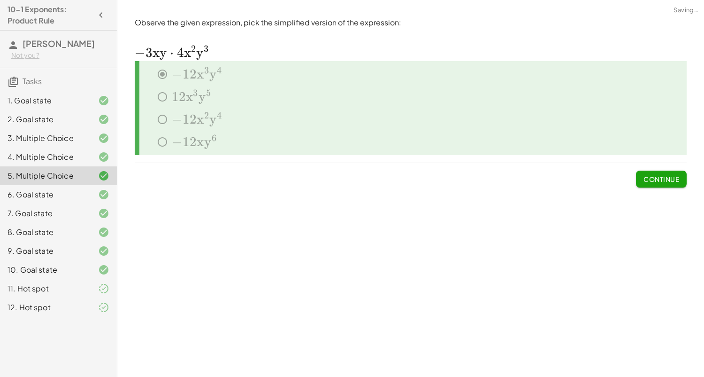
click at [63, 223] on div "6. Goal state" at bounding box center [58, 232] width 117 height 19
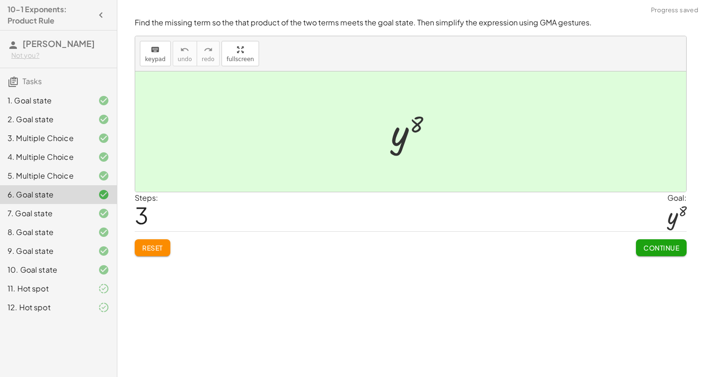
click at [58, 215] on div "7. Goal state" at bounding box center [46, 213] width 76 height 11
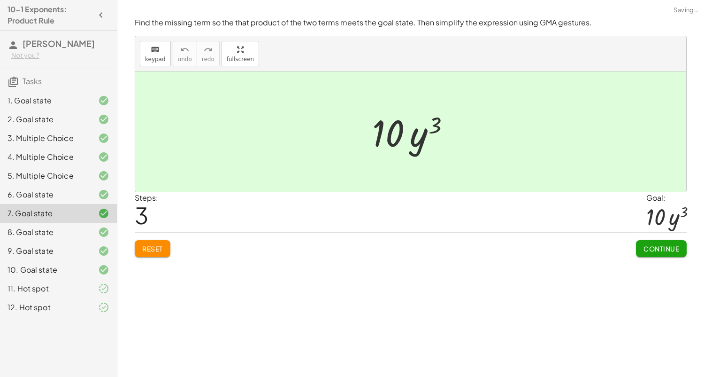
click at [47, 229] on div "8. Goal state" at bounding box center [46, 231] width 76 height 11
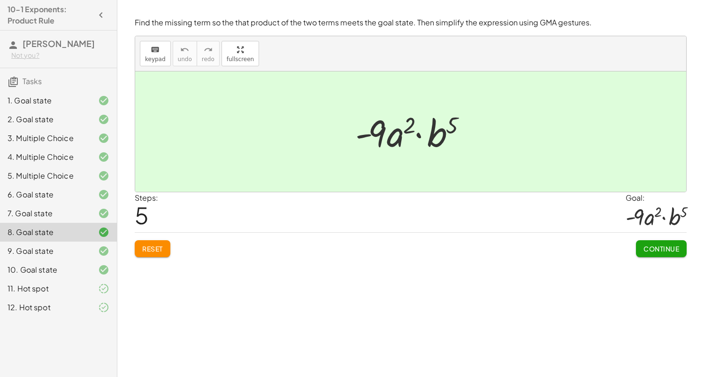
click at [50, 252] on div "9. Goal state" at bounding box center [46, 250] width 76 height 11
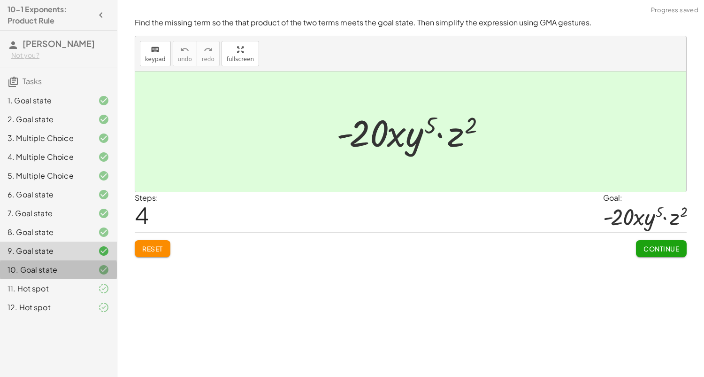
click at [36, 268] on div "10. Goal state" at bounding box center [46, 269] width 76 height 11
